Goal: Transaction & Acquisition: Purchase product/service

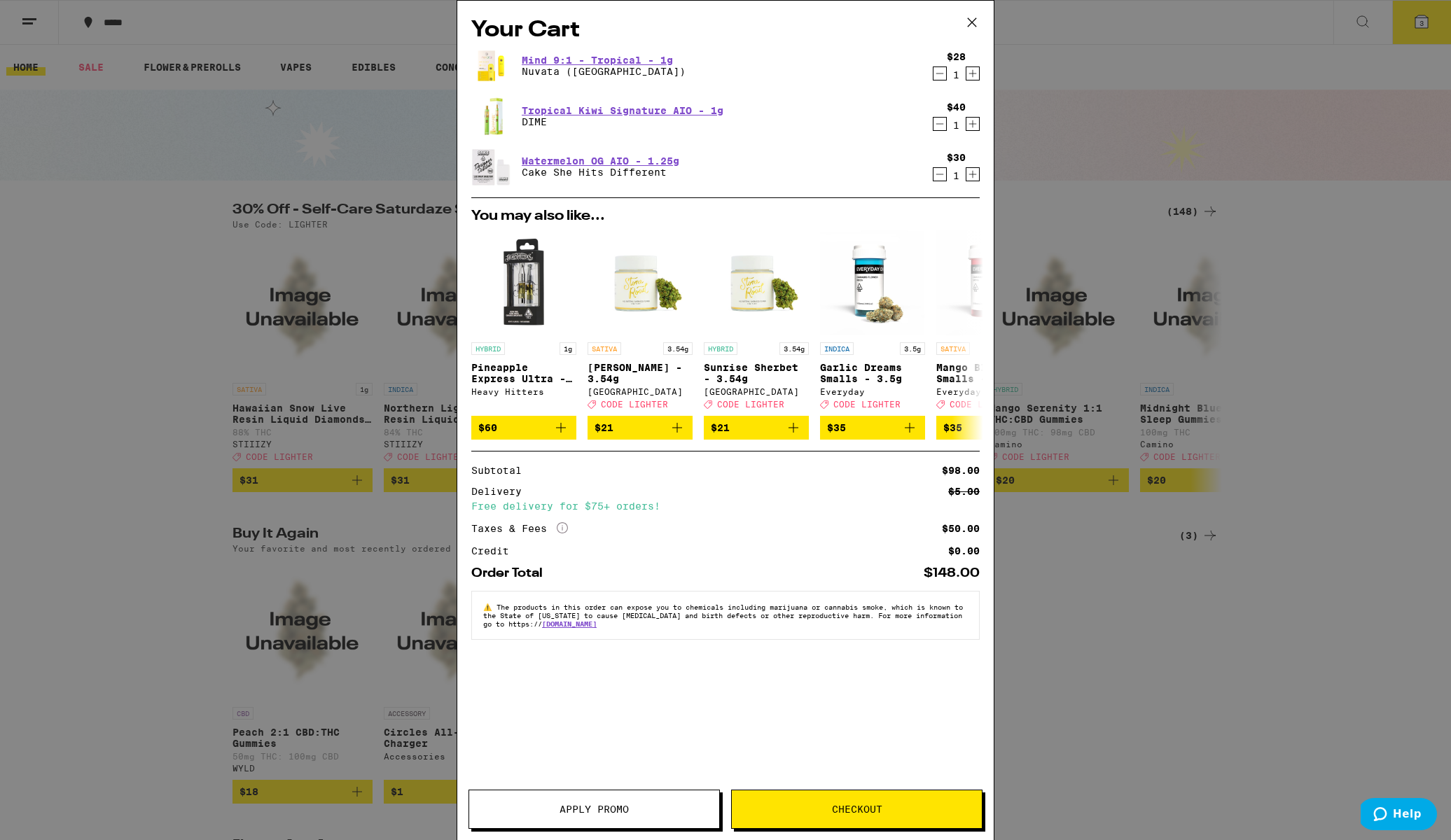
click at [623, 806] on span "Apply Promo" at bounding box center [594, 809] width 69 height 10
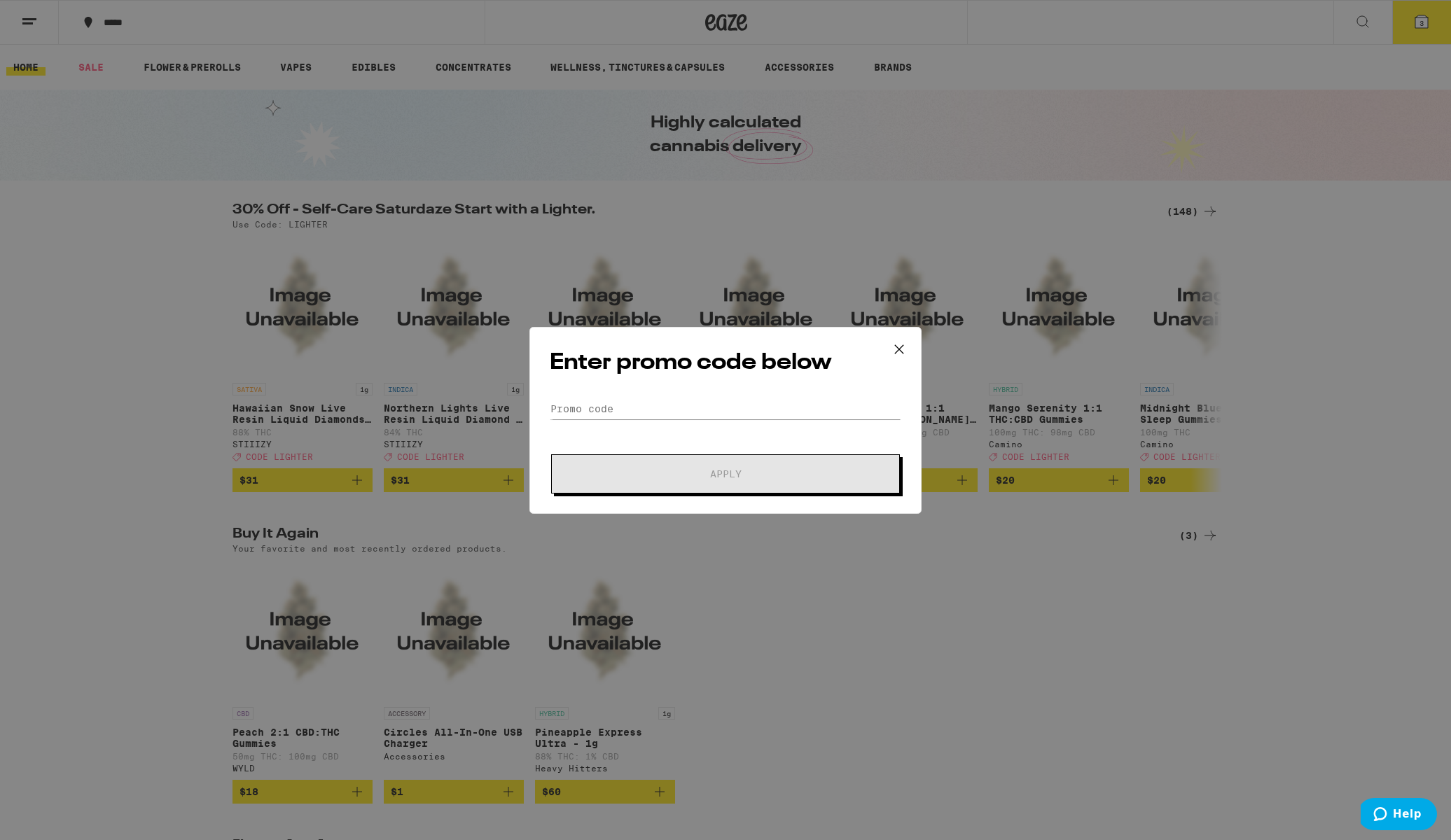
click at [904, 347] on icon at bounding box center [899, 349] width 21 height 21
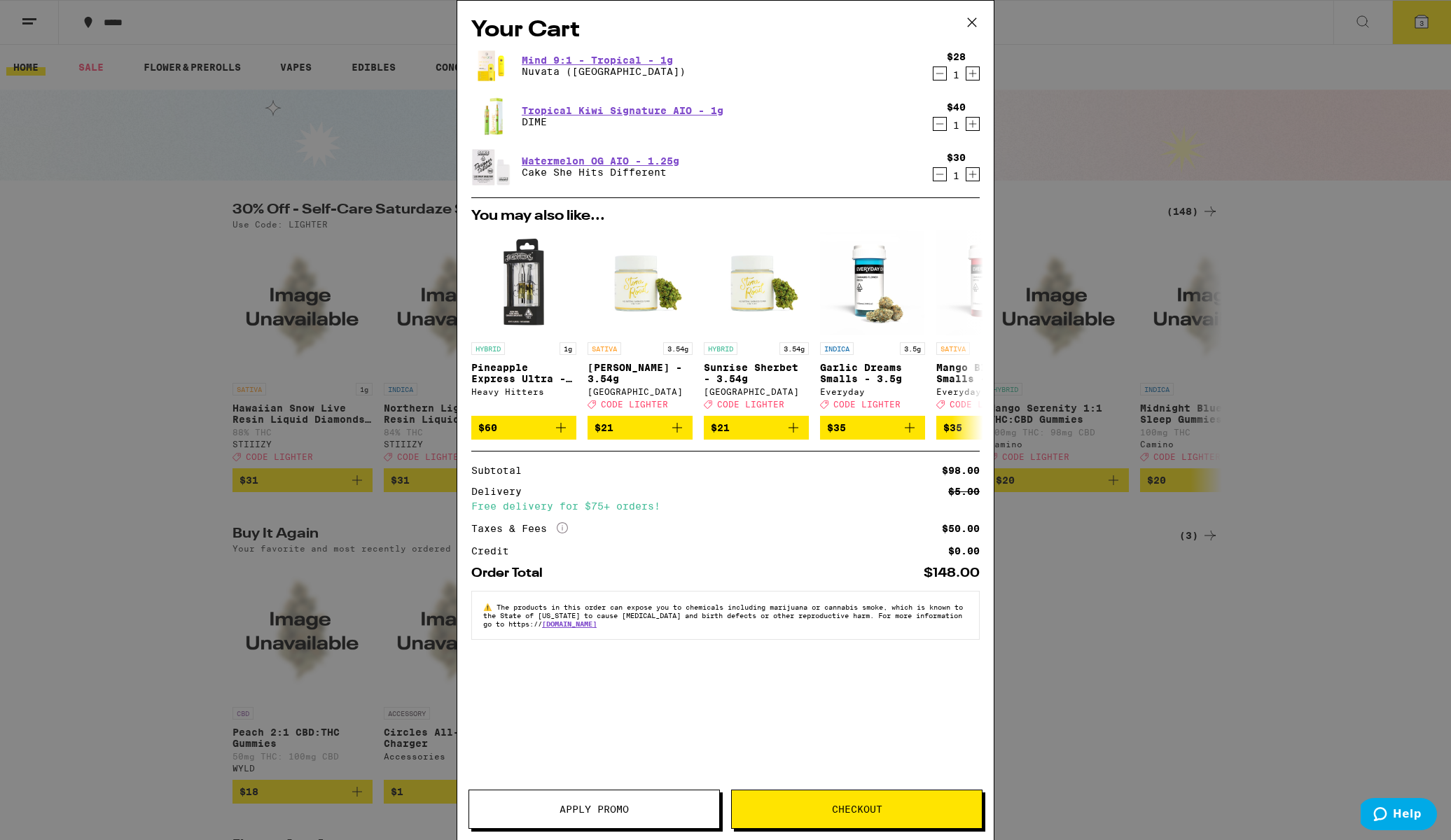
drag, startPoint x: 973, startPoint y: 19, endPoint x: 962, endPoint y: 40, distance: 23.7
click at [973, 19] on icon at bounding box center [972, 23] width 21 height 21
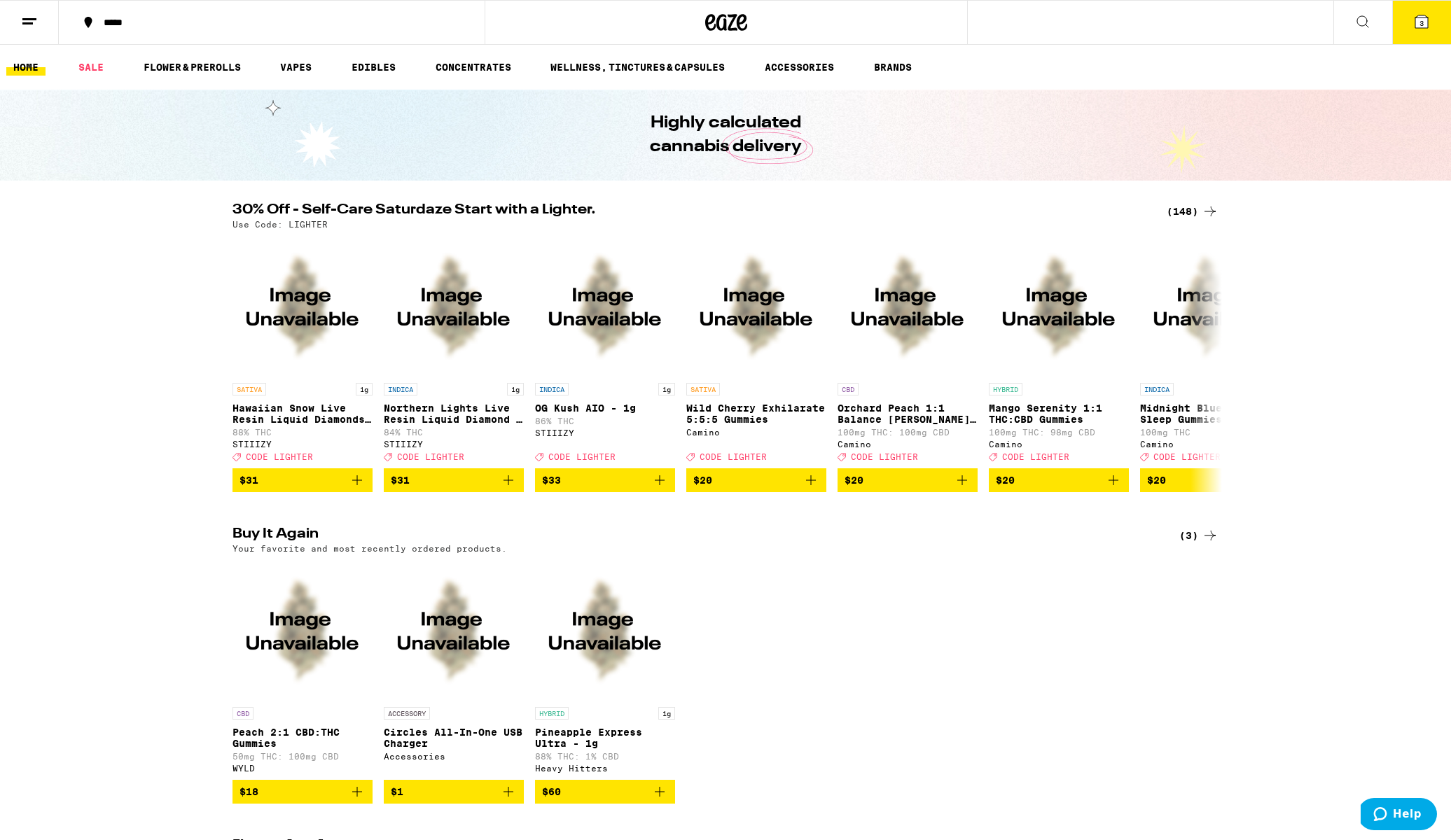
click at [1425, 22] on icon at bounding box center [1421, 22] width 13 height 13
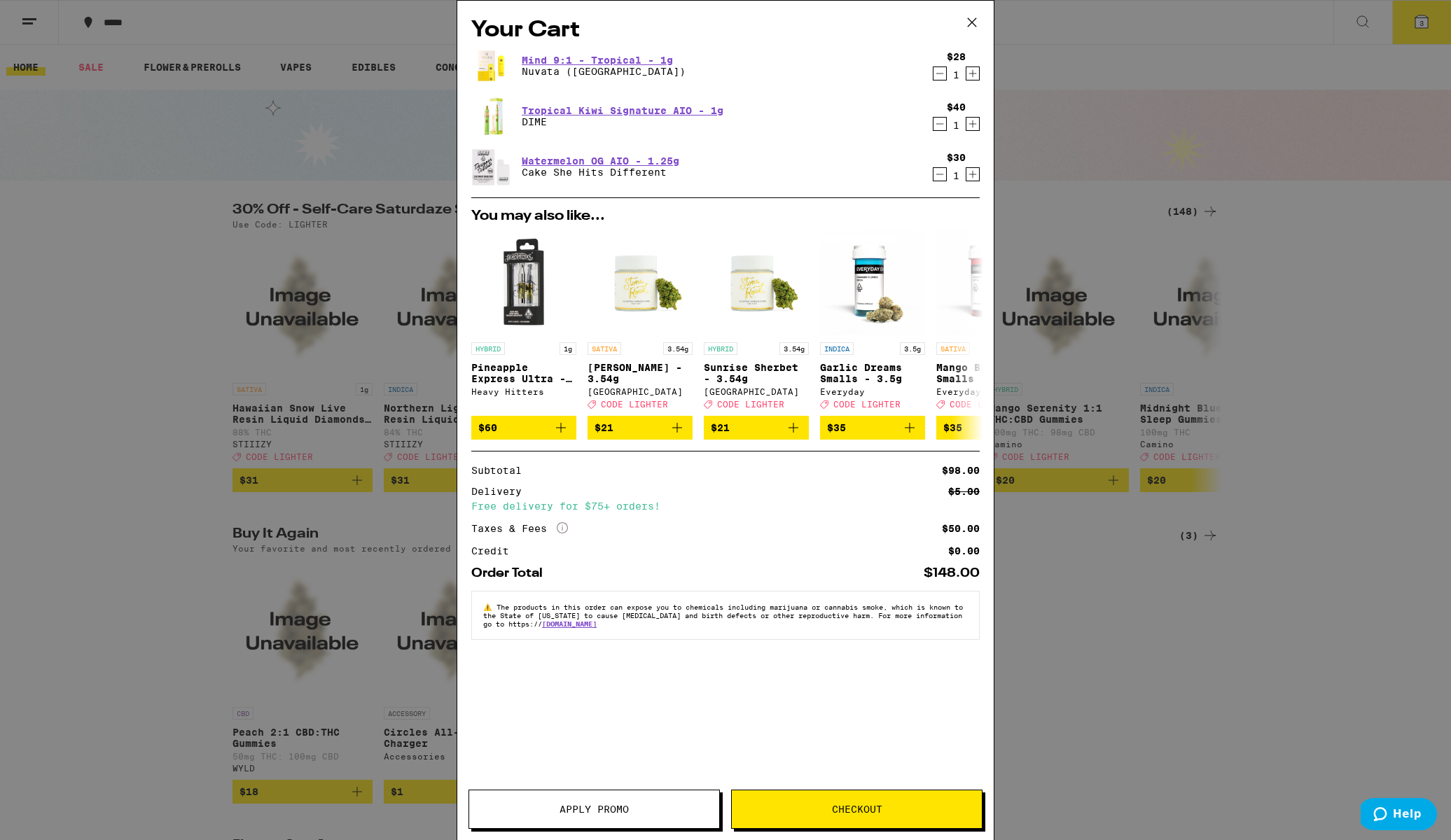
click at [634, 813] on span "Apply Promo" at bounding box center [594, 809] width 250 height 10
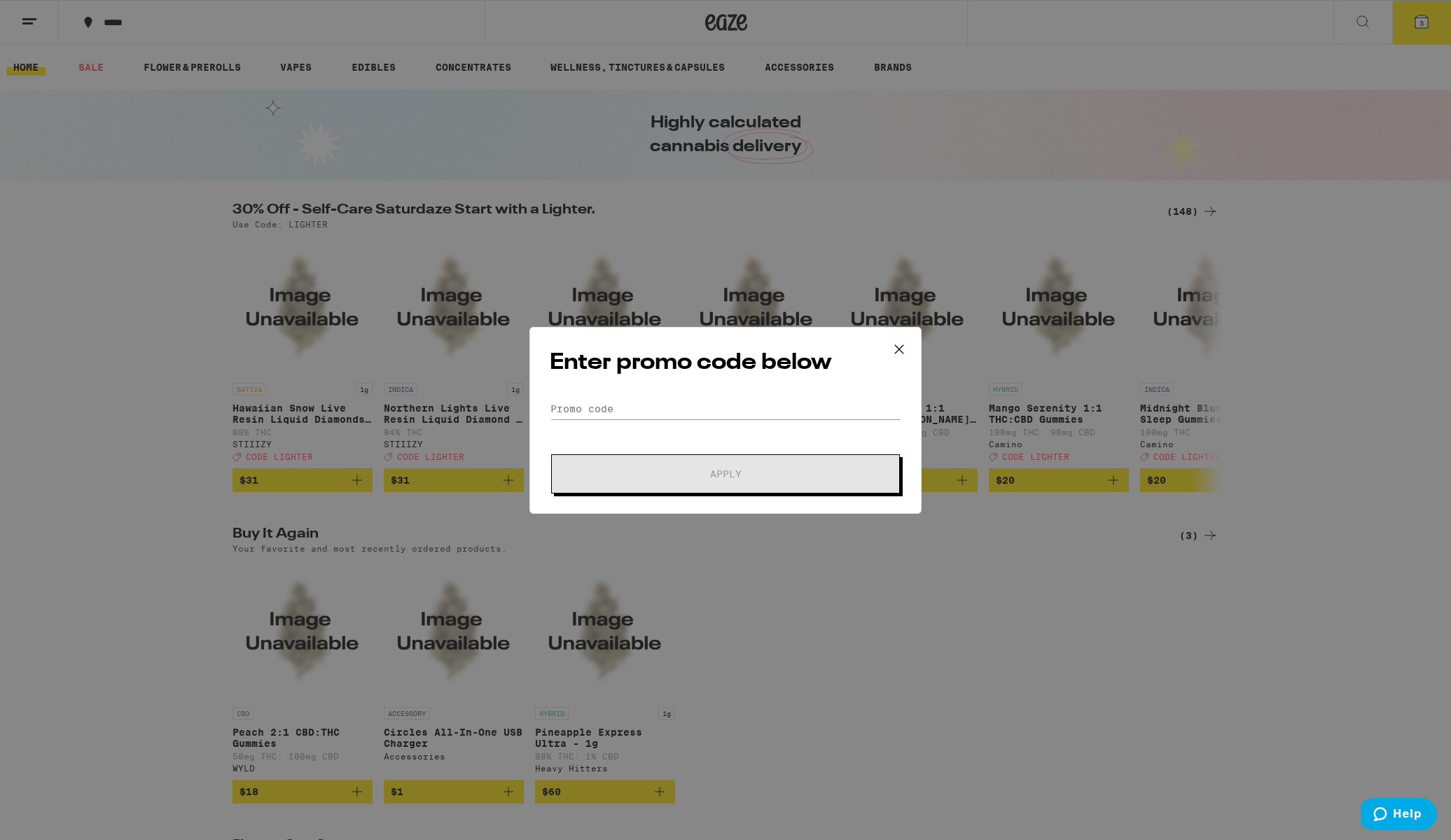
click at [897, 345] on icon at bounding box center [899, 349] width 21 height 21
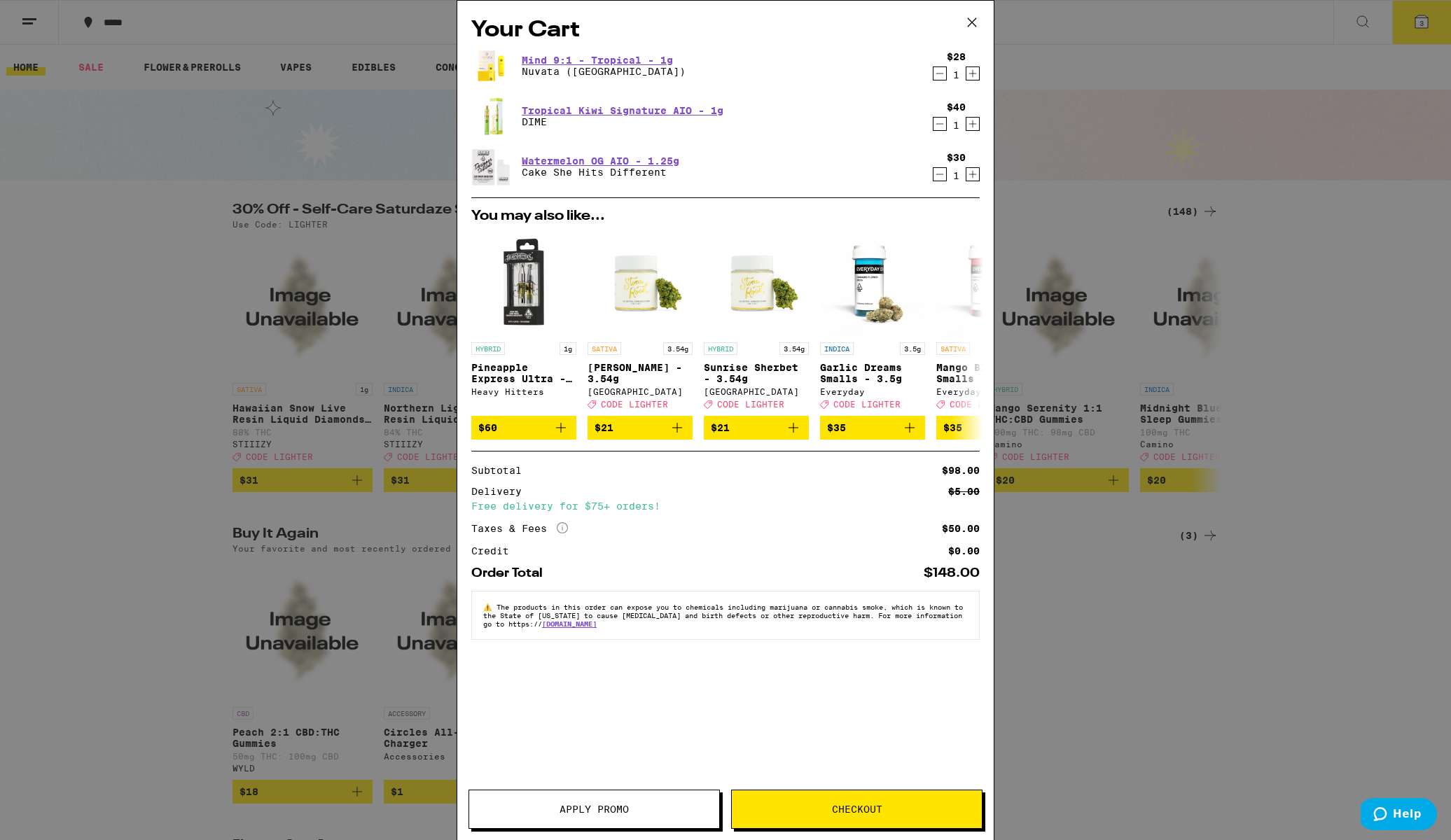
drag, startPoint x: 970, startPoint y: 23, endPoint x: 885, endPoint y: 8, distance: 86.3
click at [970, 23] on icon at bounding box center [972, 23] width 21 height 21
